Goal: Transaction & Acquisition: Purchase product/service

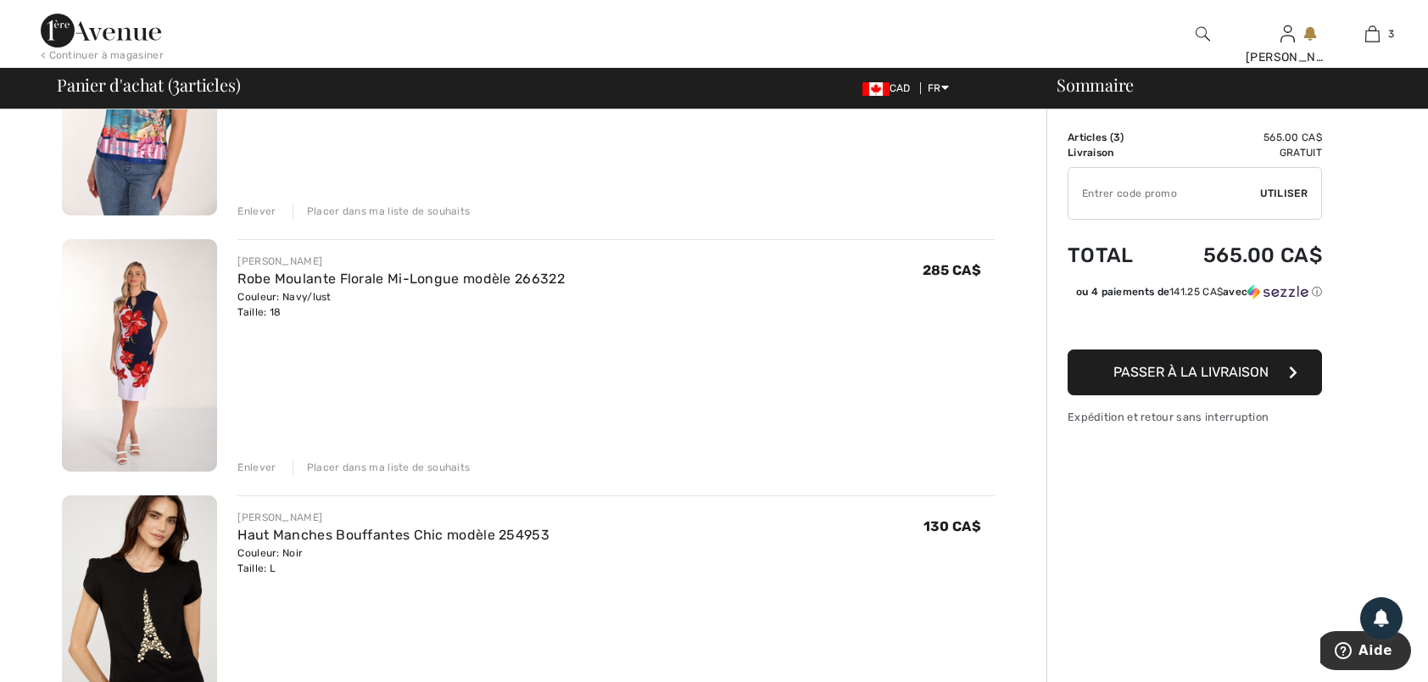
scroll to position [254, 0]
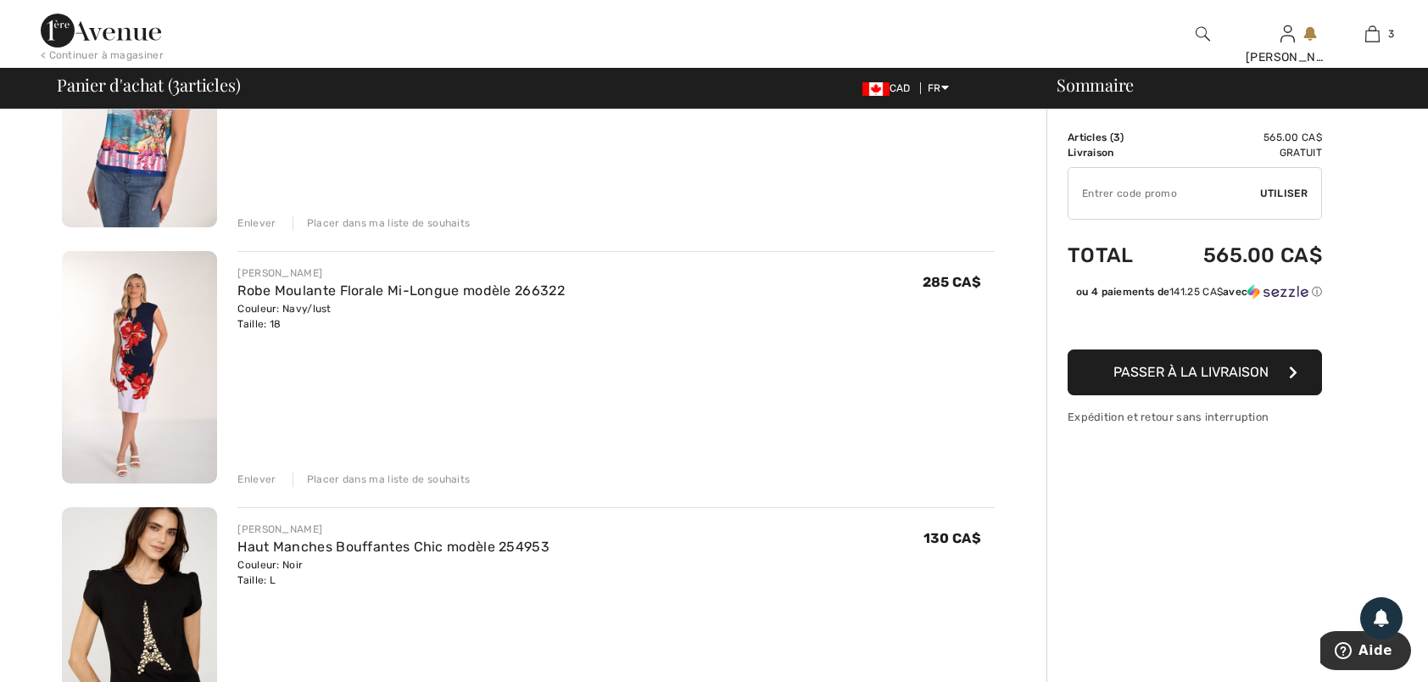
click at [258, 475] on div "Enlever" at bounding box center [256, 479] width 38 height 15
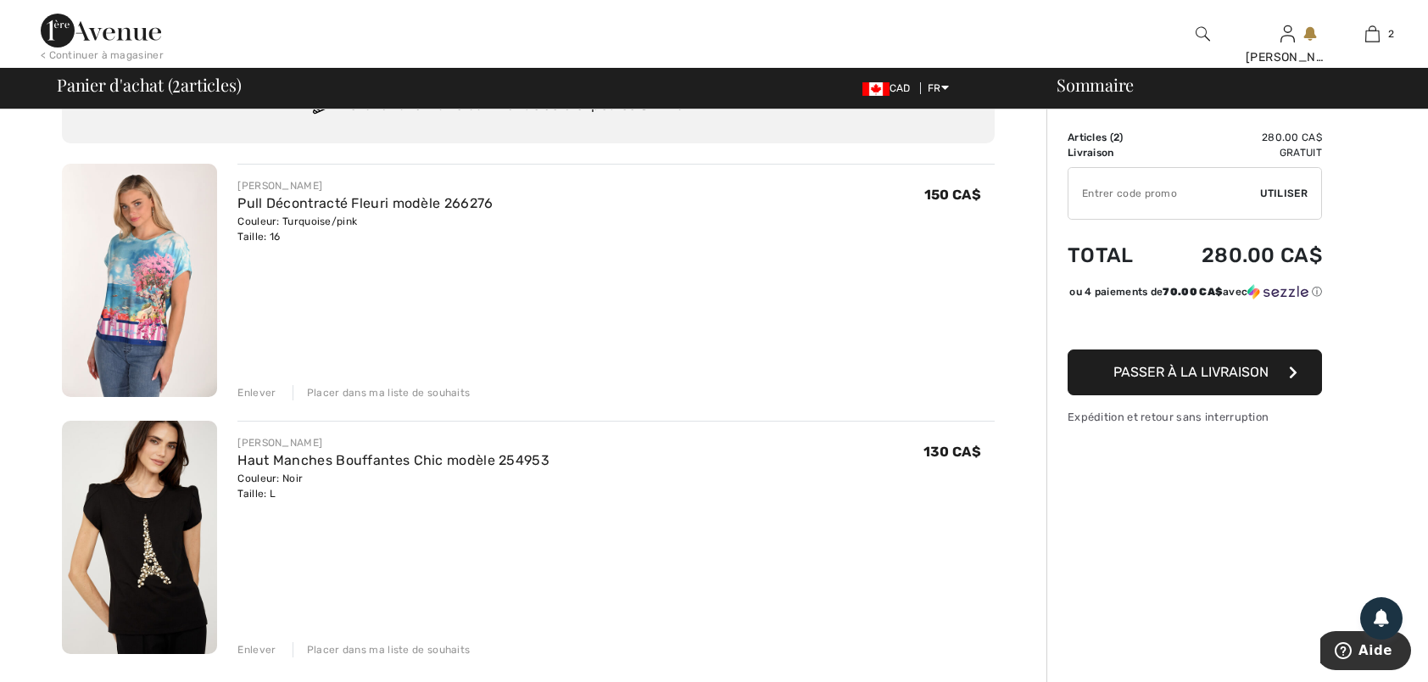
scroll to position [85, 0]
click at [277, 205] on link "Pull Décontracté Fleuri modèle 266276" at bounding box center [364, 203] width 255 height 16
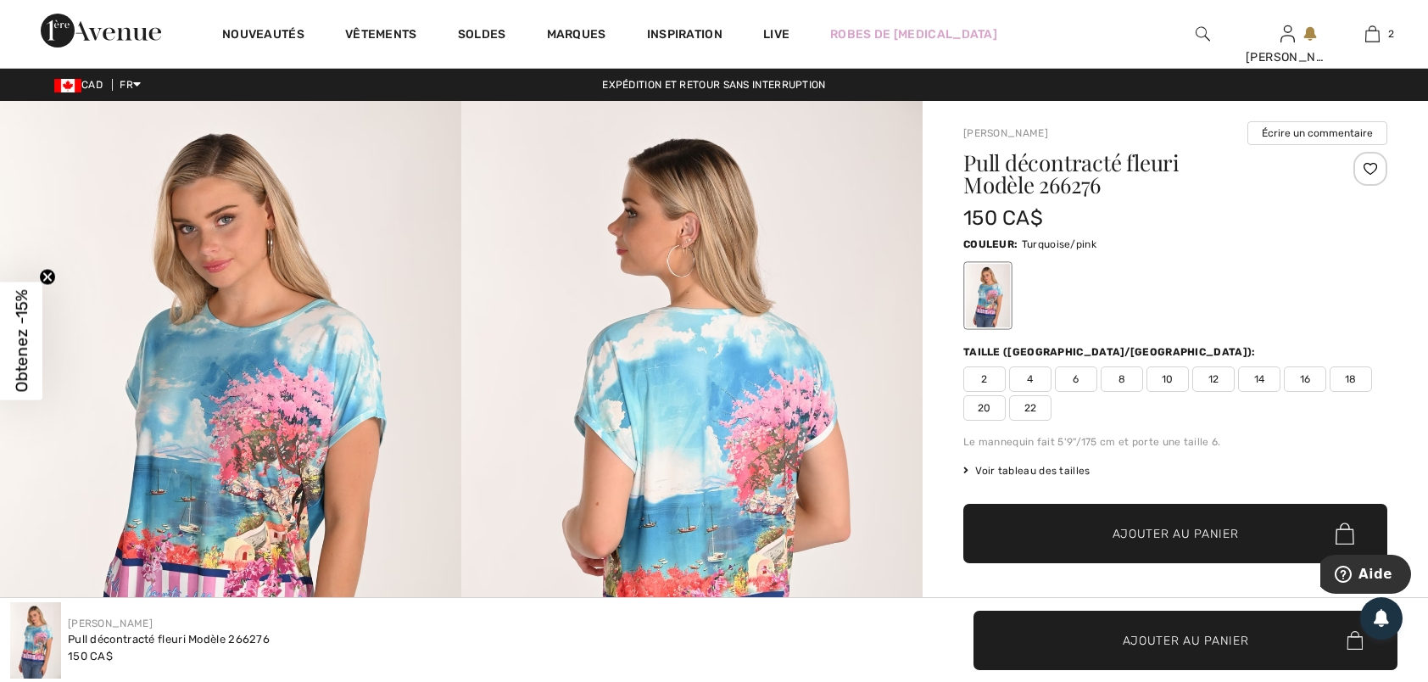
click at [1359, 378] on span "18" at bounding box center [1351, 378] width 42 height 25
click at [1191, 522] on span "✔ Ajouté au panier Ajouter au panier" at bounding box center [1175, 533] width 424 height 59
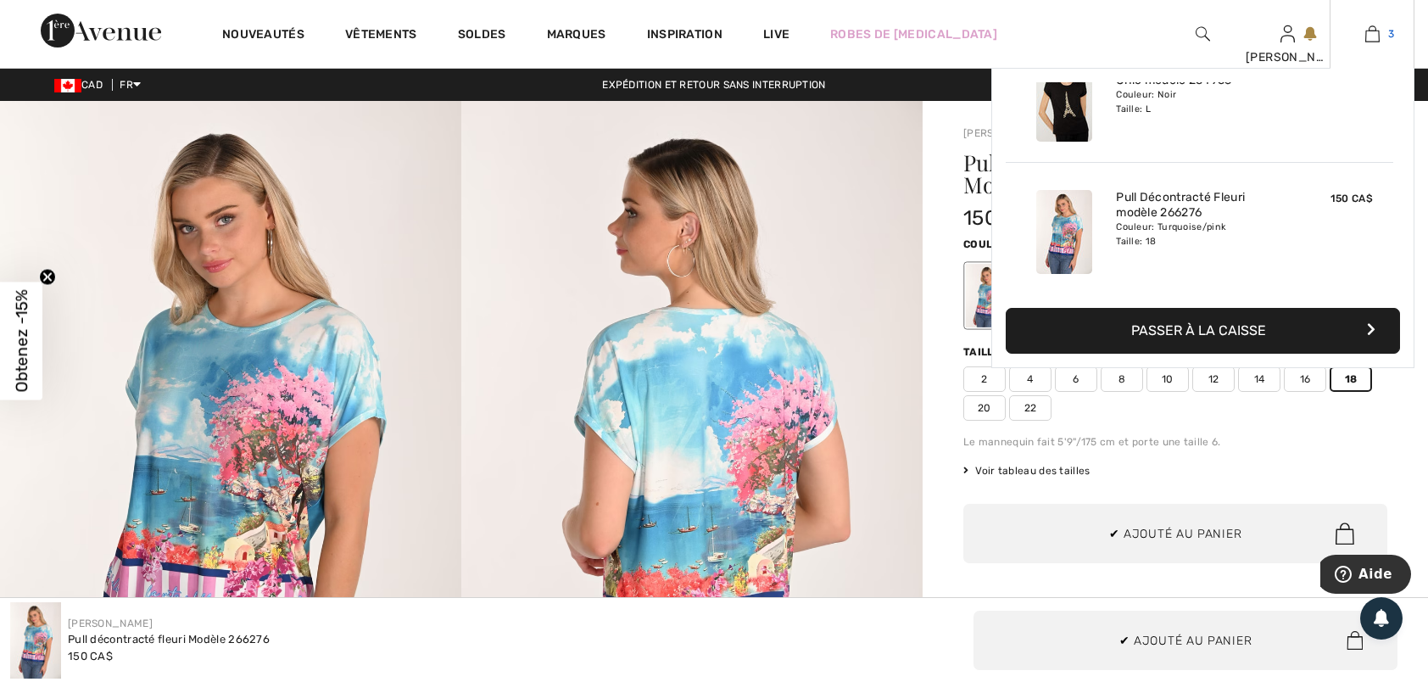
click at [1375, 32] on img at bounding box center [1372, 34] width 14 height 20
